Goal: Find specific page/section: Find specific page/section

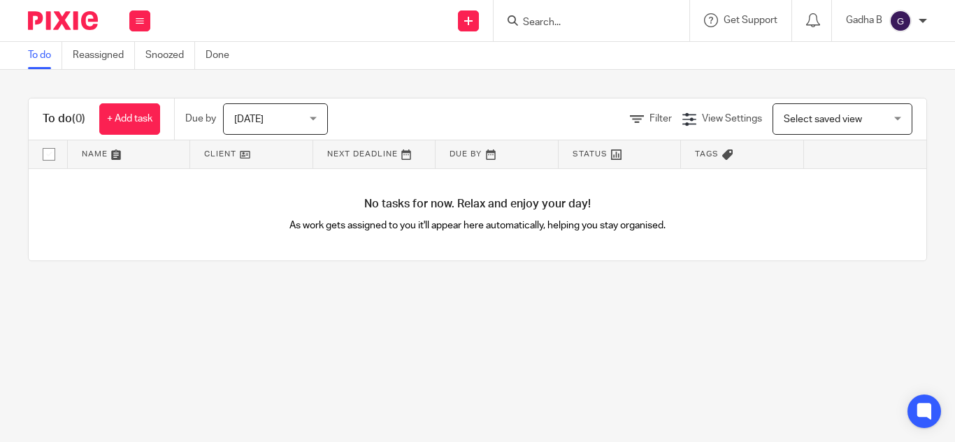
click at [521, 13] on form at bounding box center [595, 20] width 149 height 17
click at [529, 17] on input "Search" at bounding box center [584, 23] width 126 height 13
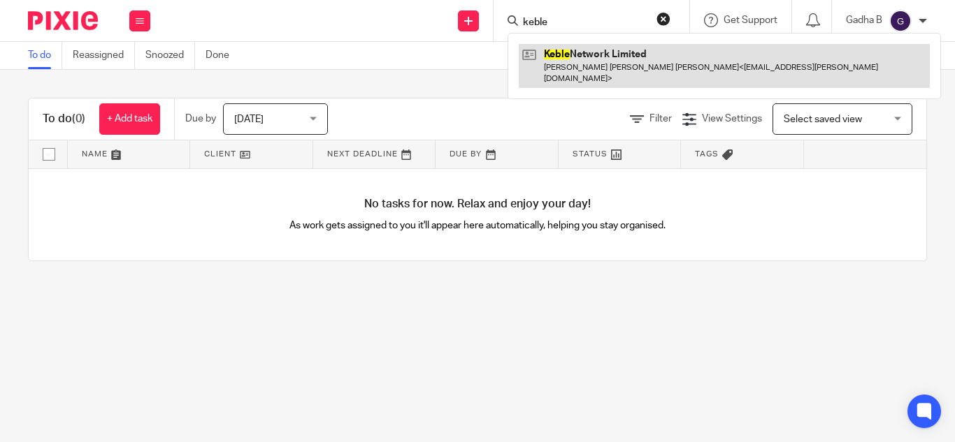
type input "keble"
click at [561, 62] on link at bounding box center [724, 65] width 411 height 43
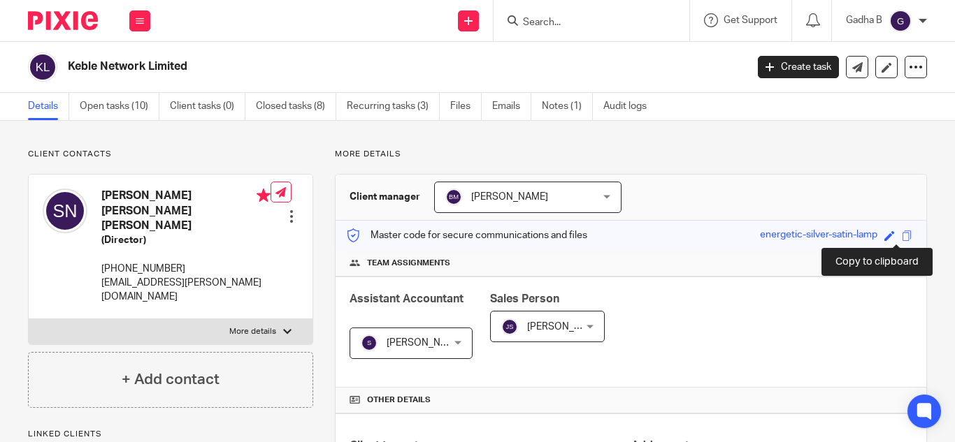
click at [902, 236] on span at bounding box center [907, 236] width 10 height 10
